Goal: Task Accomplishment & Management: Manage account settings

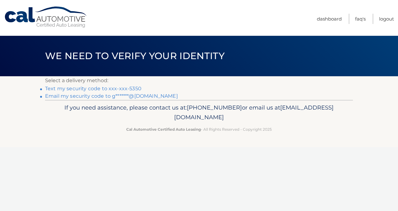
click at [86, 90] on link "Text my security code to xxx-xxx-5350" at bounding box center [93, 89] width 96 height 6
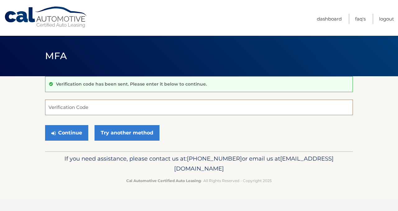
click at [86, 106] on input "Verification Code" at bounding box center [199, 108] width 308 height 16
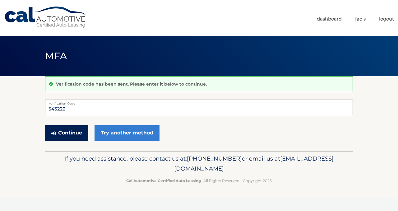
type input "543222"
click at [68, 133] on button "Continue" at bounding box center [66, 133] width 43 height 16
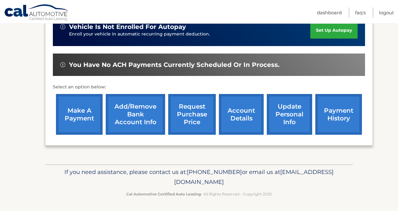
scroll to position [166, 0]
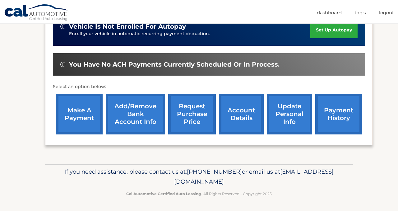
click at [249, 110] on link "account details" at bounding box center [241, 114] width 45 height 41
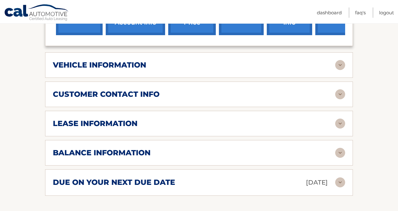
scroll to position [284, 0]
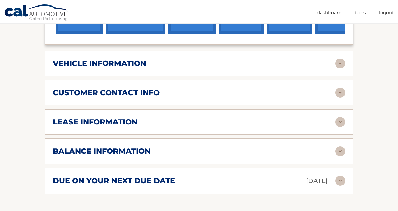
click at [210, 147] on div "balance information" at bounding box center [194, 151] width 283 height 9
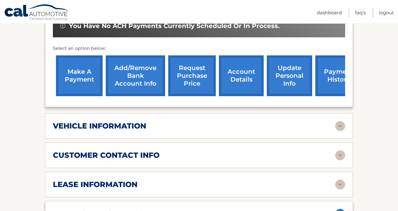
scroll to position [218, 0]
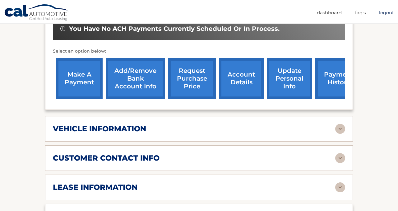
click at [386, 10] on link "Logout" at bounding box center [386, 12] width 15 height 10
